Goal: Information Seeking & Learning: Learn about a topic

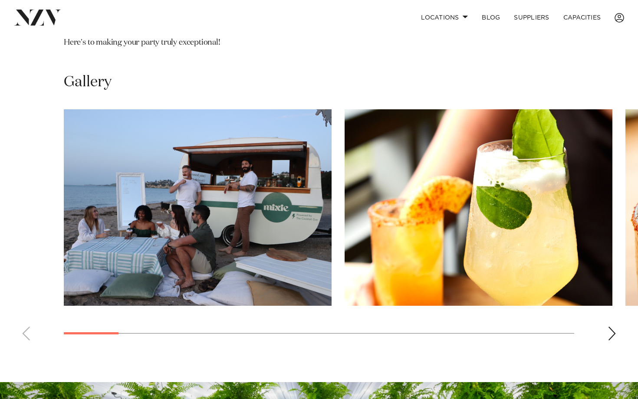
scroll to position [796, 0]
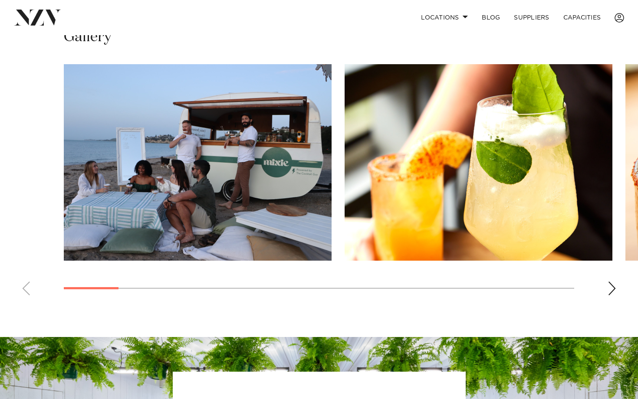
click at [613, 292] on div "Next slide" at bounding box center [612, 289] width 9 height 14
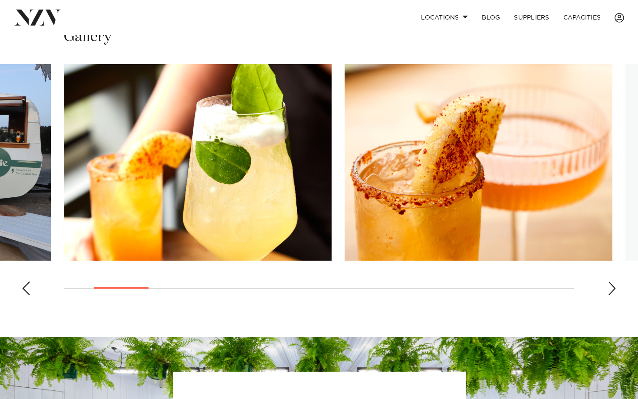
click at [613, 292] on div "Next slide" at bounding box center [612, 289] width 9 height 14
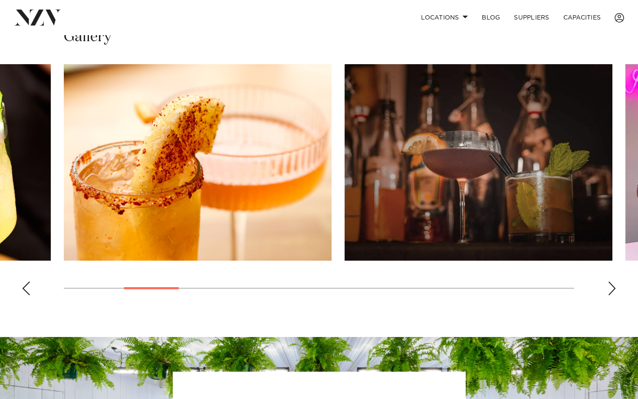
click at [610, 290] on div "Next slide" at bounding box center [612, 289] width 9 height 14
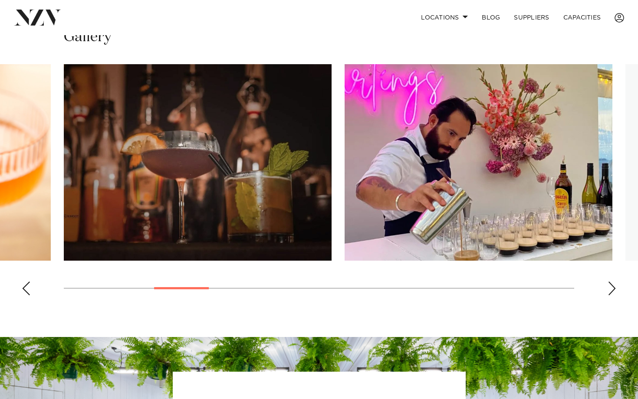
click at [610, 290] on div "Next slide" at bounding box center [612, 289] width 9 height 14
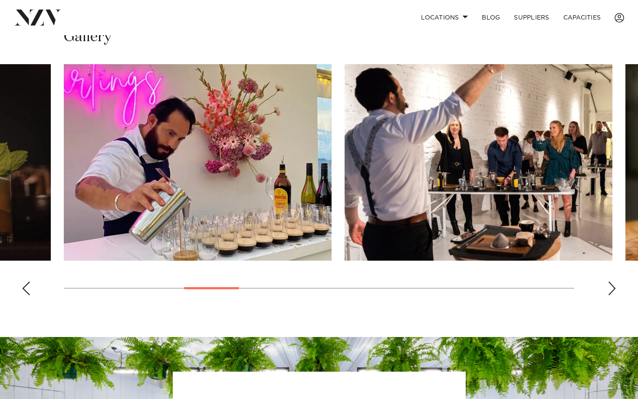
click at [610, 290] on div "Next slide" at bounding box center [612, 289] width 9 height 14
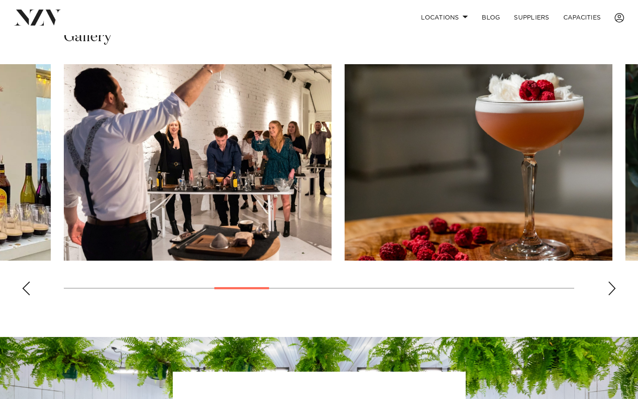
click at [610, 290] on div "Next slide" at bounding box center [612, 289] width 9 height 14
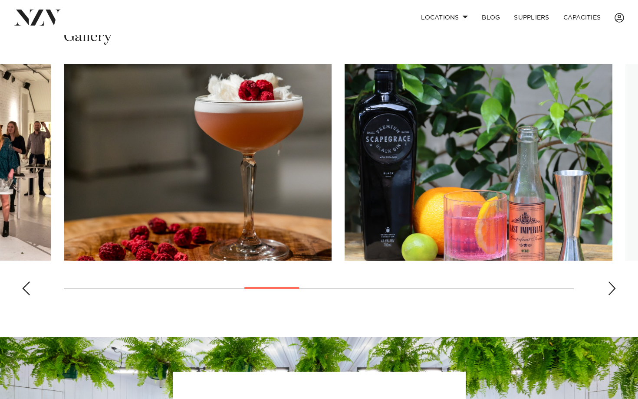
click at [610, 290] on div "Next slide" at bounding box center [612, 289] width 9 height 14
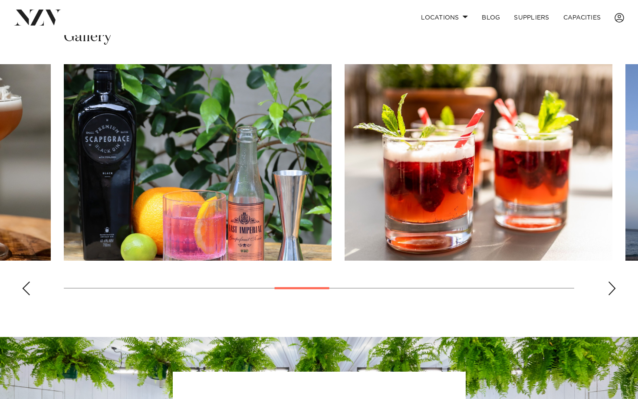
click at [610, 290] on div "Next slide" at bounding box center [612, 289] width 9 height 14
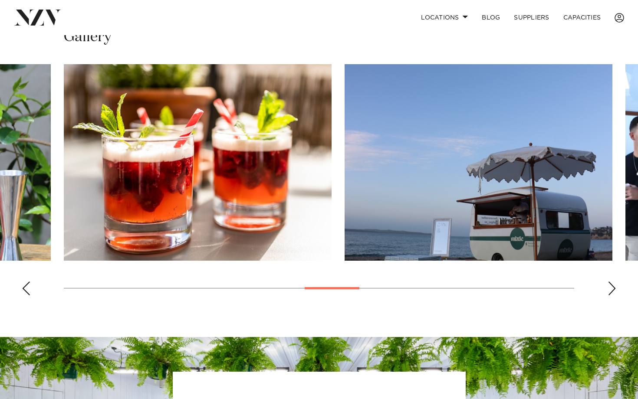
click at [610, 290] on div "Next slide" at bounding box center [612, 289] width 9 height 14
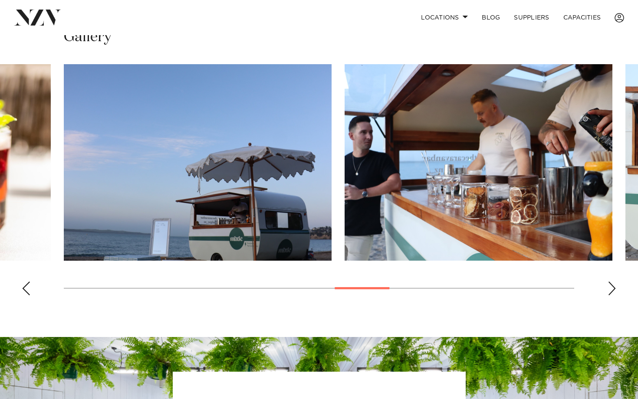
click at [610, 290] on div "Next slide" at bounding box center [612, 289] width 9 height 14
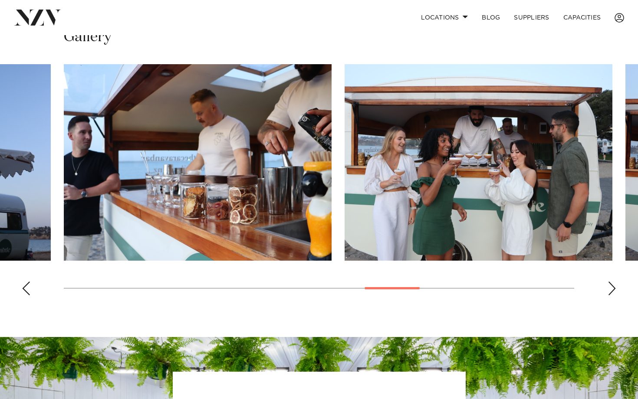
click at [610, 290] on div "Next slide" at bounding box center [612, 289] width 9 height 14
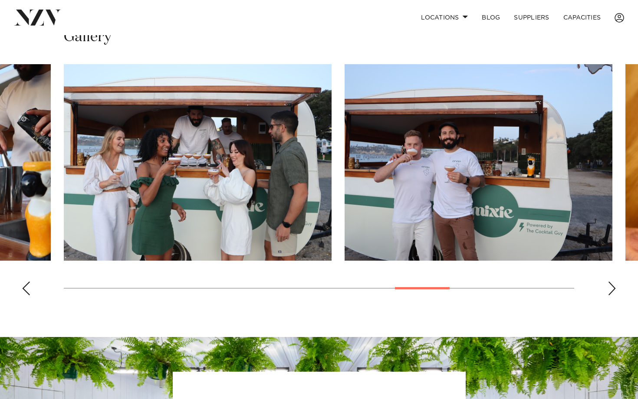
click at [610, 290] on div "Next slide" at bounding box center [612, 289] width 9 height 14
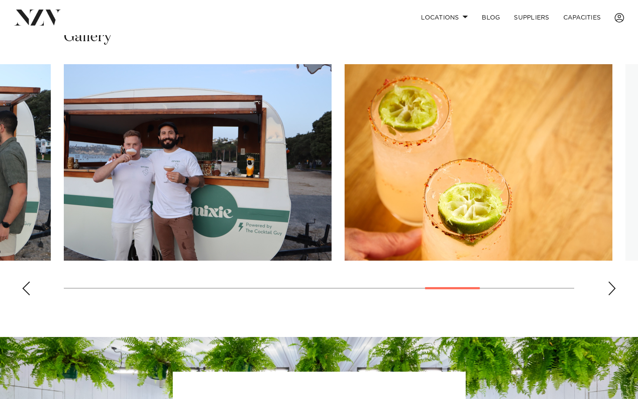
click at [288, 206] on img "13 / 17" at bounding box center [198, 162] width 268 height 197
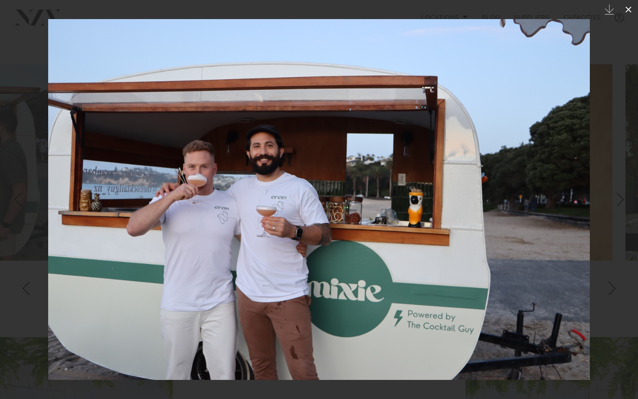
click at [633, 11] on icon at bounding box center [628, 9] width 10 height 10
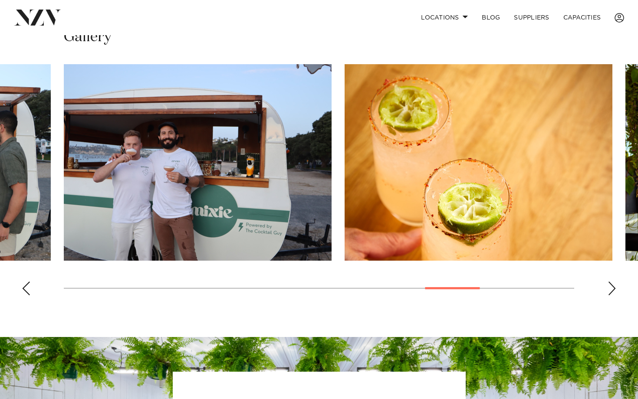
click at [611, 285] on div "Next slide" at bounding box center [612, 289] width 9 height 14
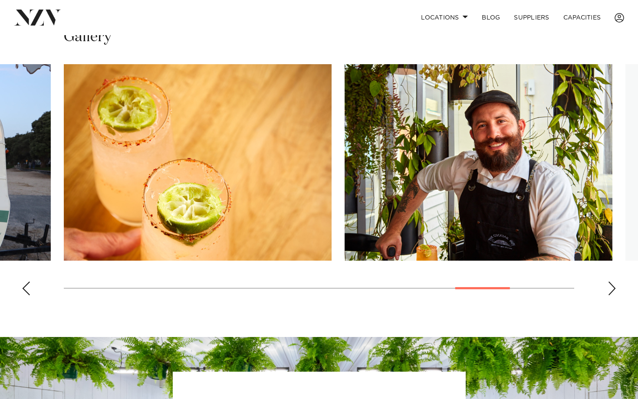
click at [611, 285] on div "Next slide" at bounding box center [612, 289] width 9 height 14
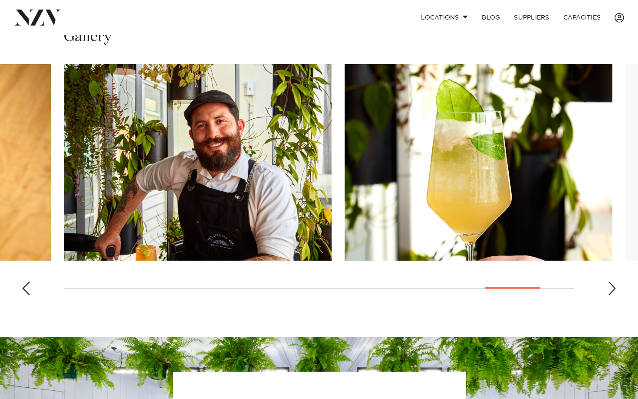
click at [611, 285] on div "Next slide" at bounding box center [612, 289] width 9 height 14
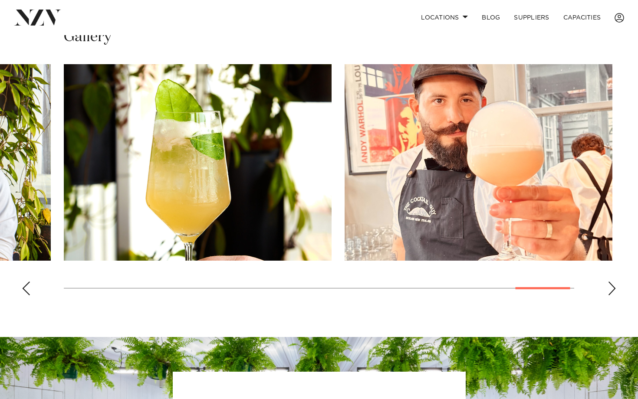
click at [611, 285] on div "Next slide" at bounding box center [612, 289] width 9 height 14
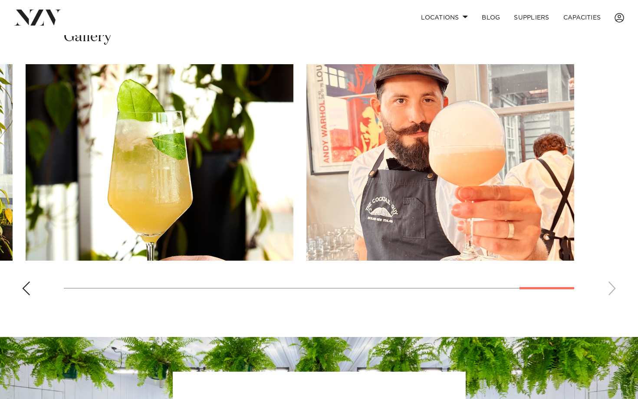
click at [611, 285] on swiper-container at bounding box center [319, 183] width 638 height 238
